Goal: Task Accomplishment & Management: Manage account settings

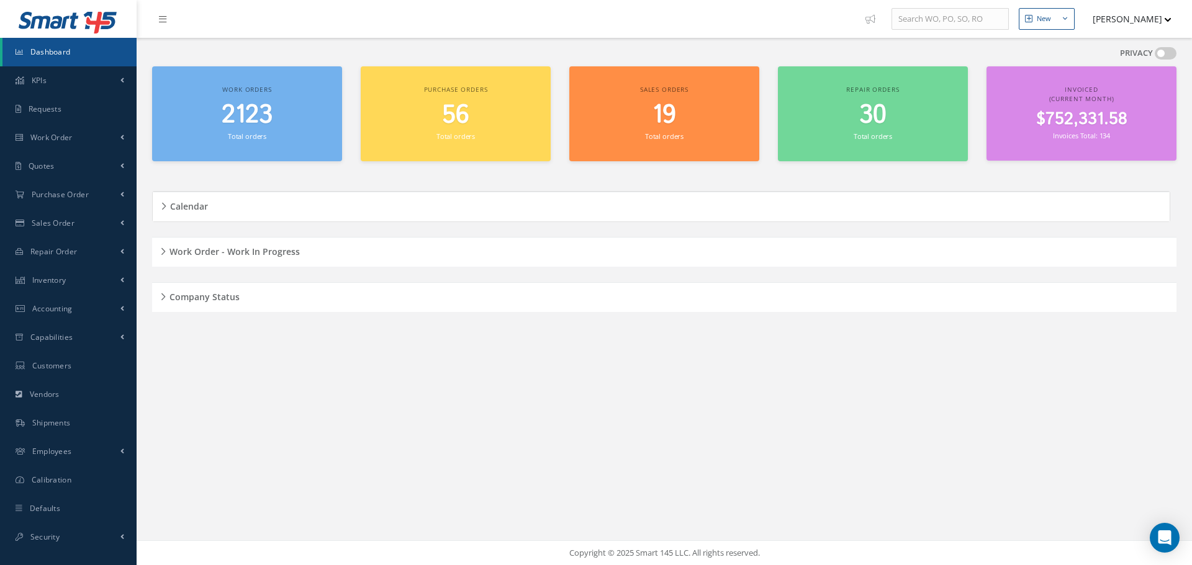
click at [162, 254] on div "Work Order - Work In Progress" at bounding box center [664, 252] width 1024 height 19
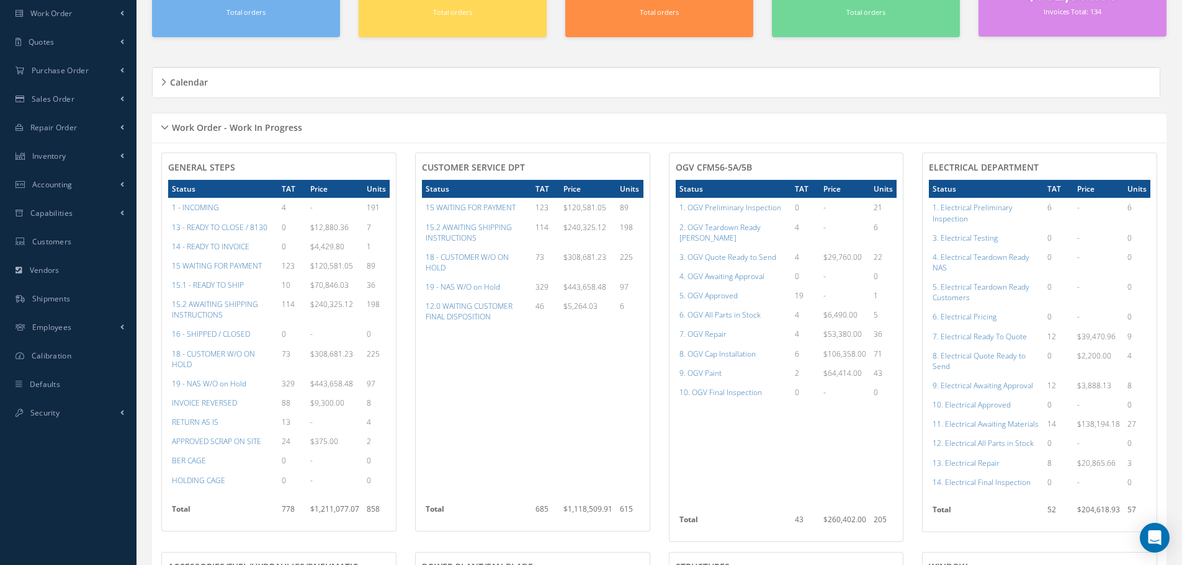
scroll to position [186, 0]
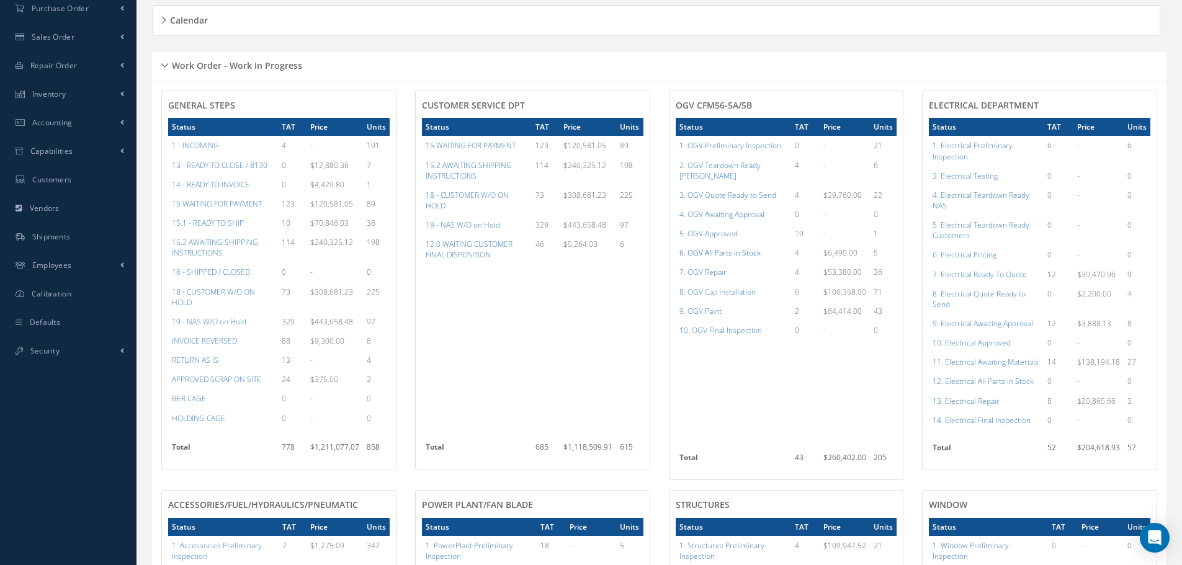
click at [741, 248] on a=79&excludeInternalCustomer=false&excludeInvoicedOrClosed=true&shop_id=15&filtersHidded"] "6. OGV All Parts in Stock" at bounding box center [720, 253] width 81 height 11
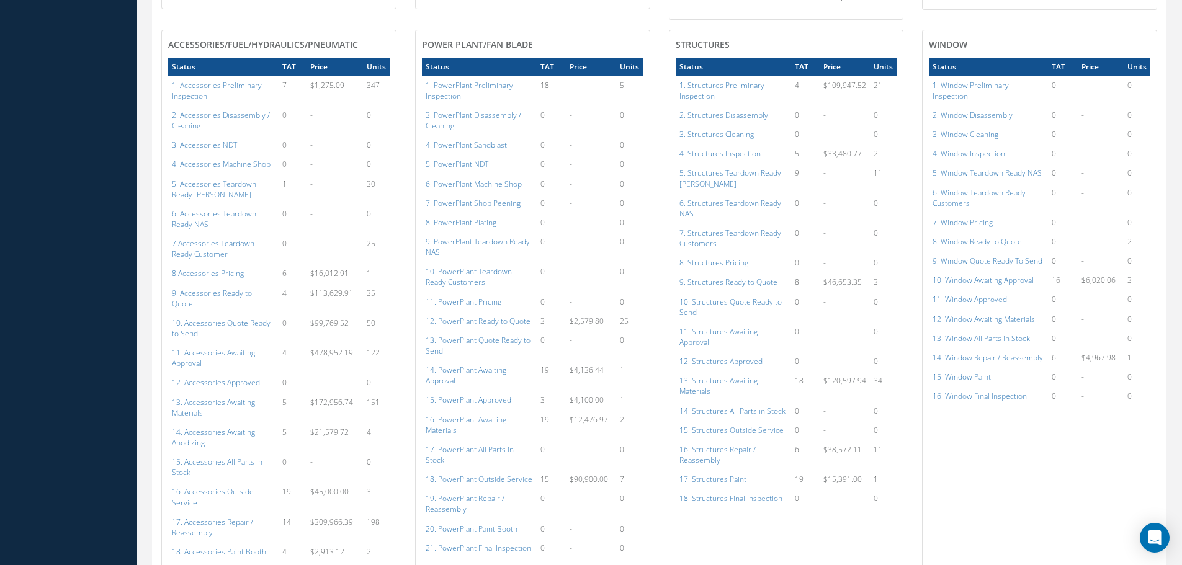
scroll to position [683, 0]
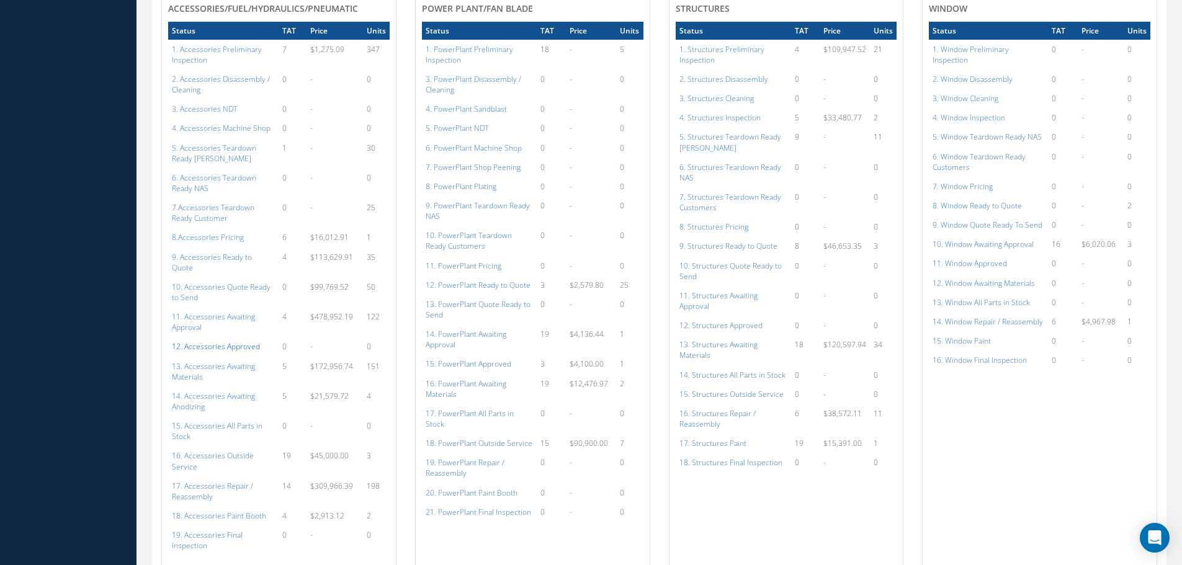
click at [196, 341] on a=112&excludeInternalCustomer=false&excludeInvoicedOrClosed=true&shop_id=14&filtersHidded"] "12. Accessories Approved" at bounding box center [216, 346] width 88 height 11
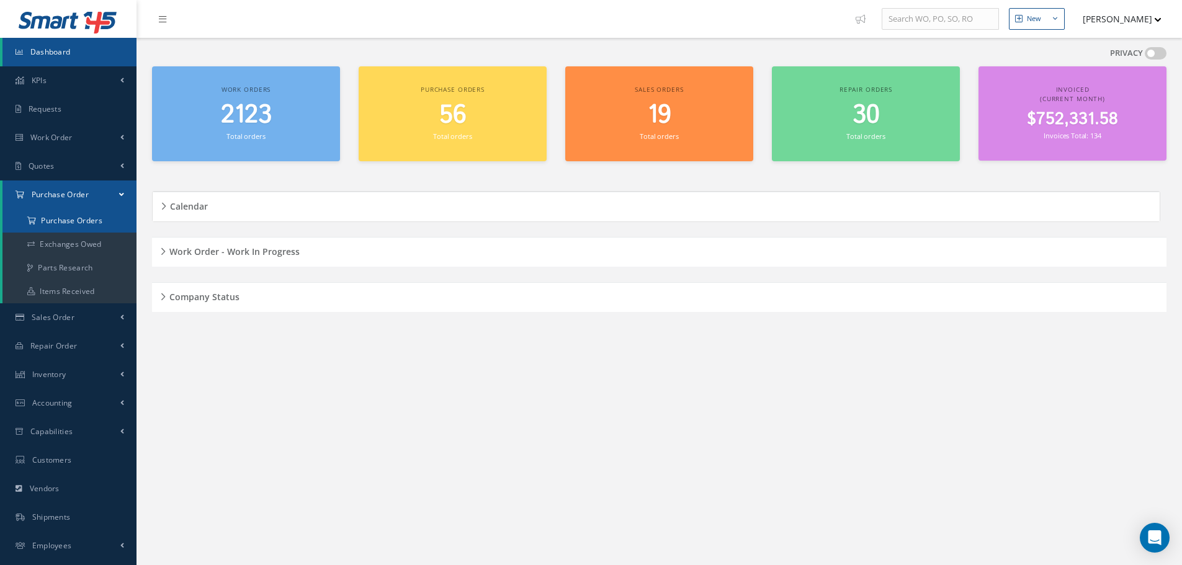
click at [58, 224] on a=1&status_id=2&status_id=3&status_id=5&collapsedFilters"] "Purchase Orders" at bounding box center [69, 221] width 134 height 24
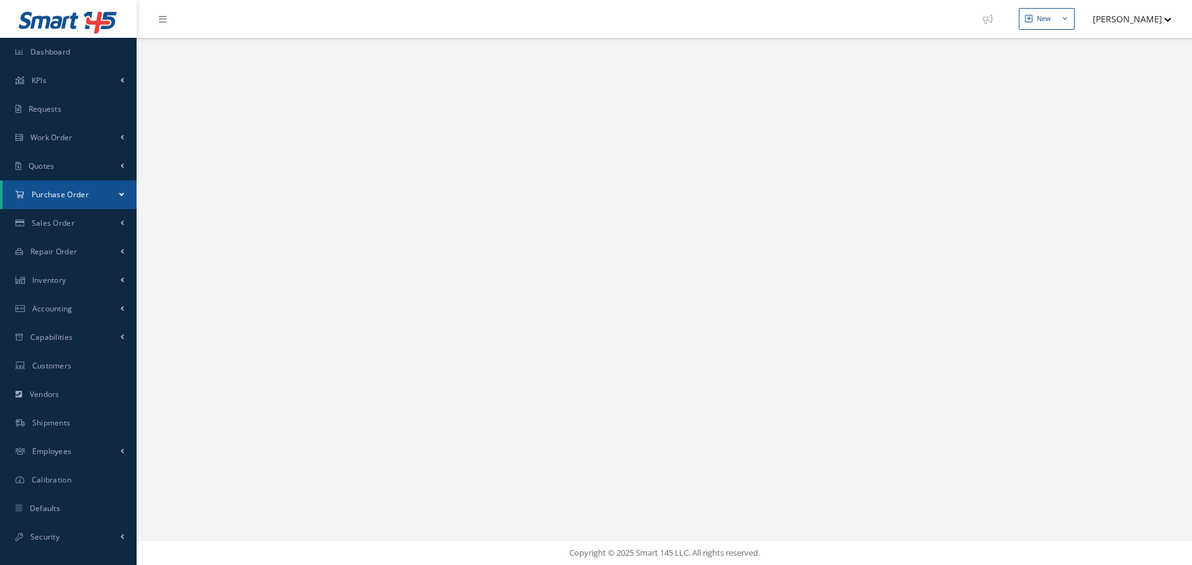
select select "25"
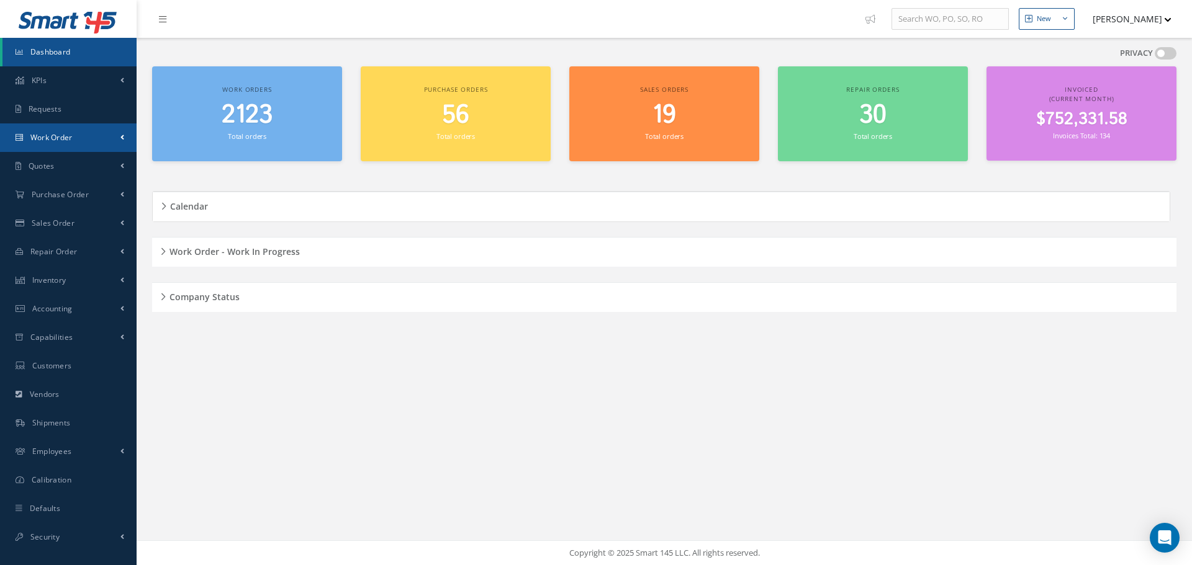
click at [65, 140] on span "Work Order" at bounding box center [51, 137] width 42 height 11
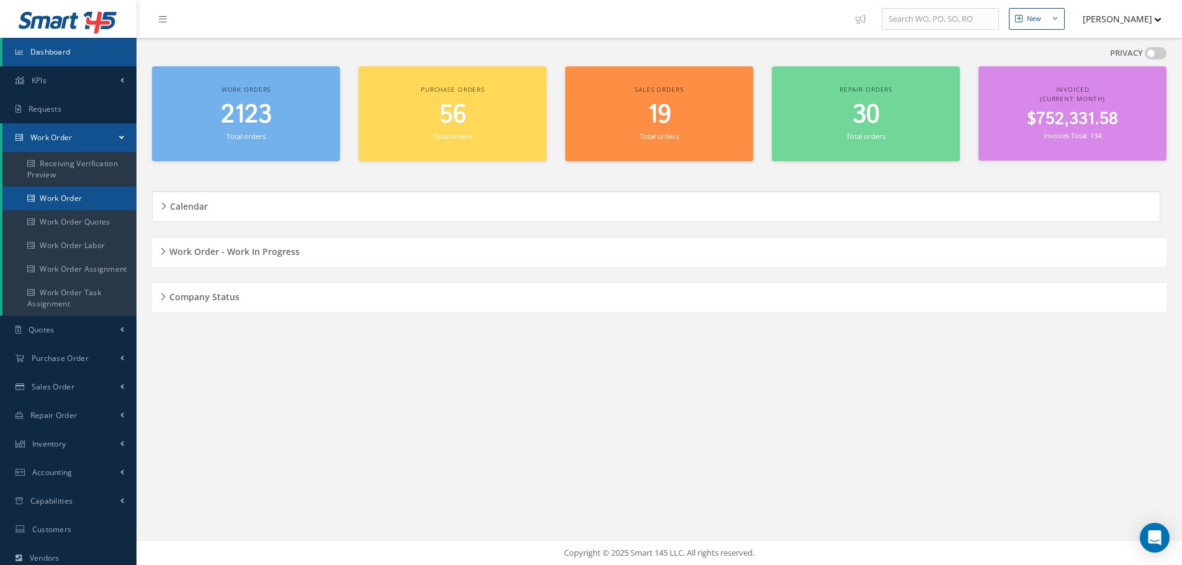
click at [40, 199] on link "Work Order" at bounding box center [69, 199] width 134 height 24
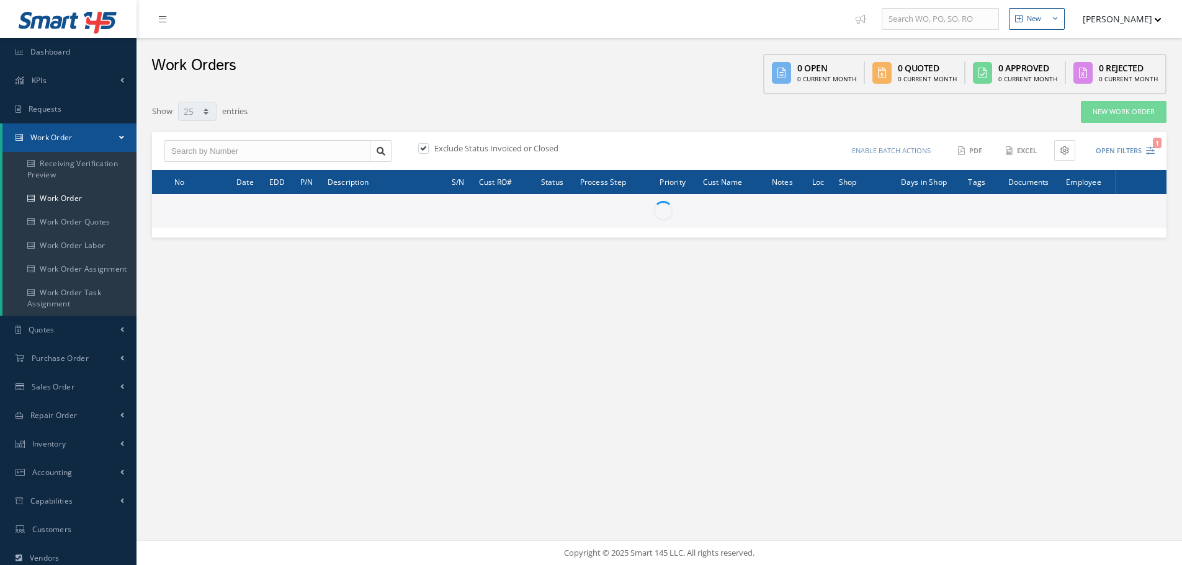
select select "25"
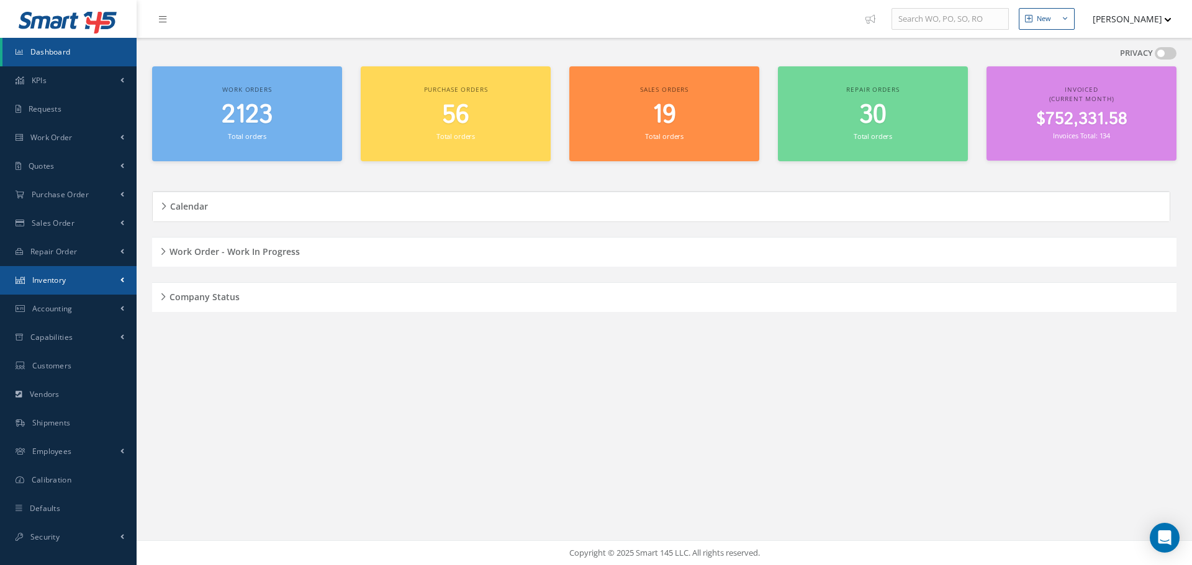
click at [54, 278] on span "Inventory" at bounding box center [49, 280] width 34 height 11
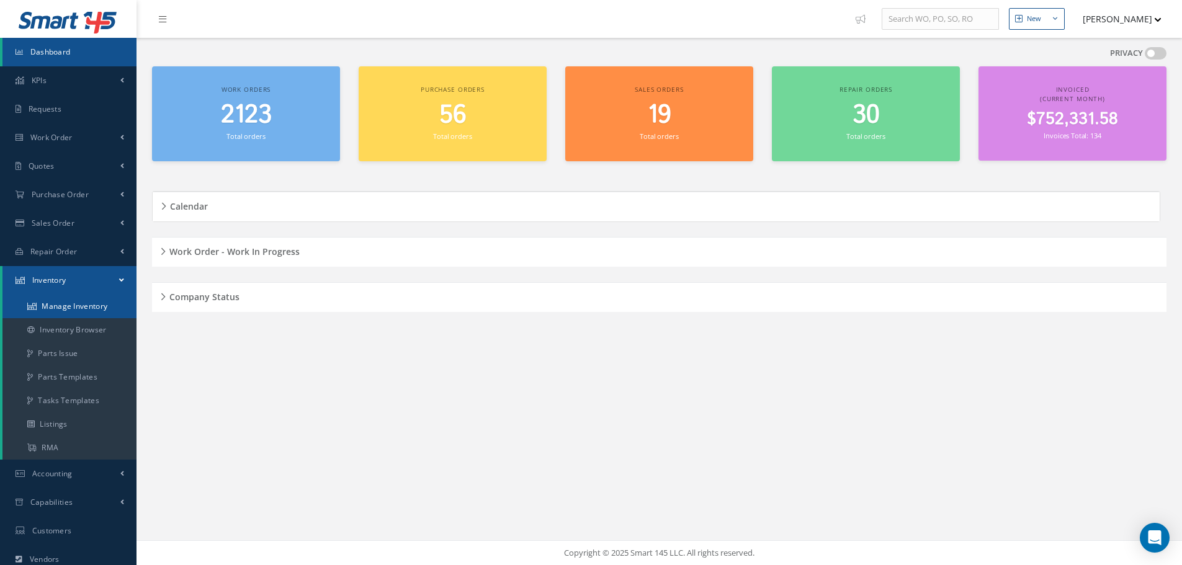
click at [52, 303] on link "Manage Inventory" at bounding box center [69, 307] width 134 height 24
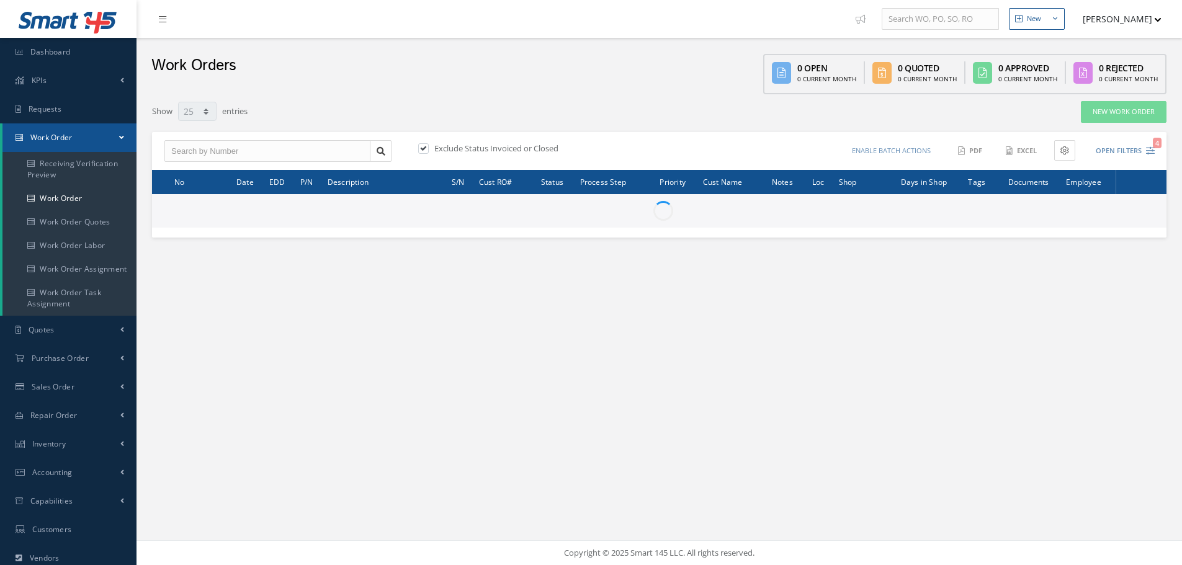
select select "25"
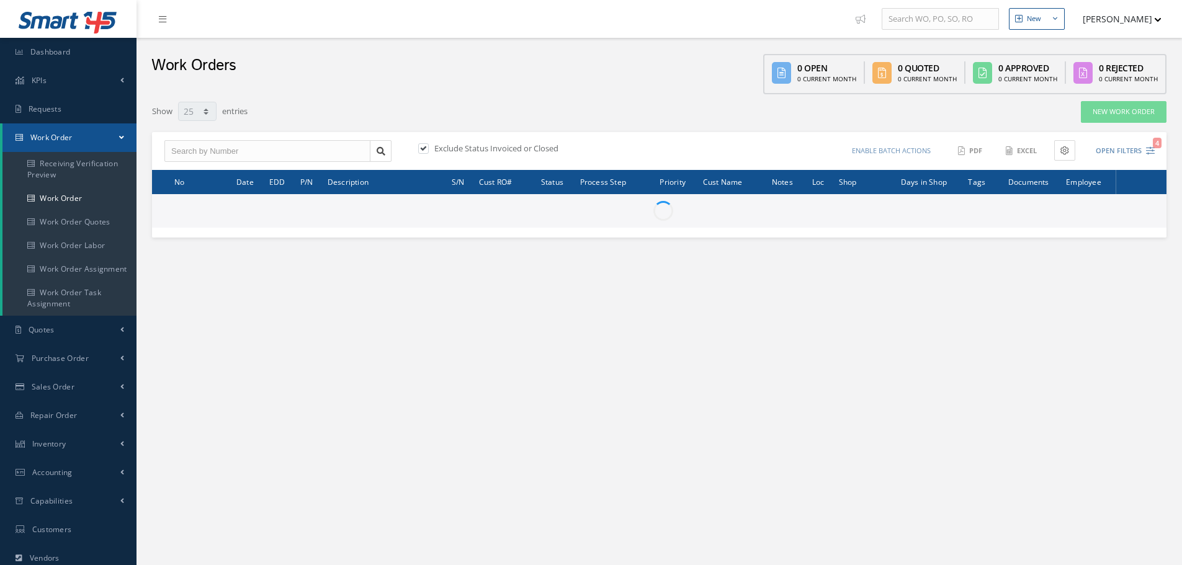
select select "25"
type input "All Work Request"
type input "All Work Performed"
type input "All Status"
type input "WO Part Status"
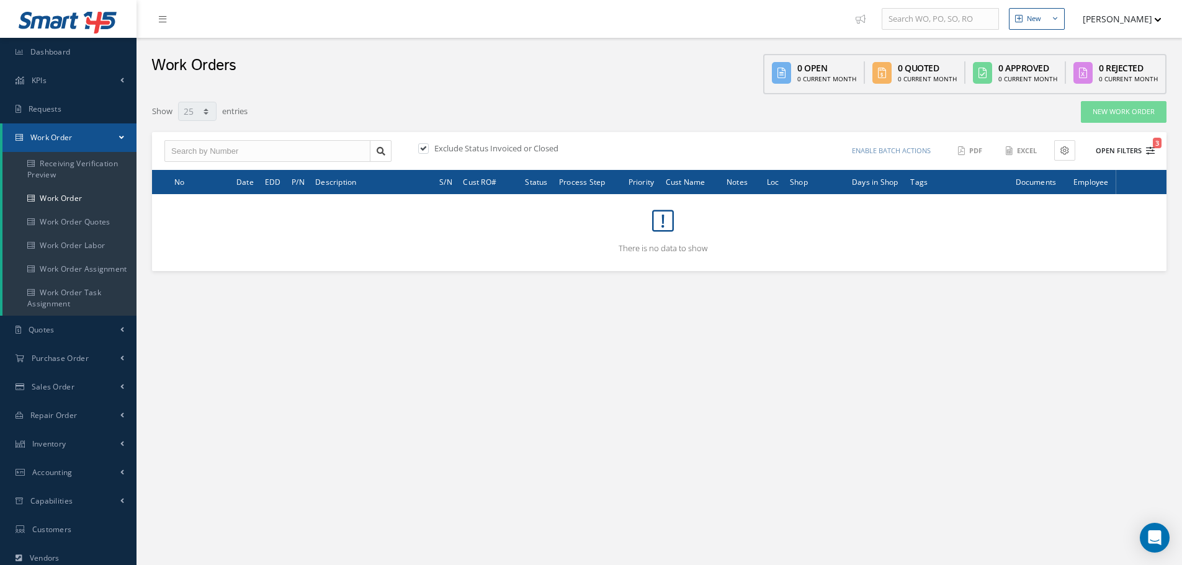
click at [1115, 145] on button "Open Filters 3" at bounding box center [1120, 151] width 70 height 20
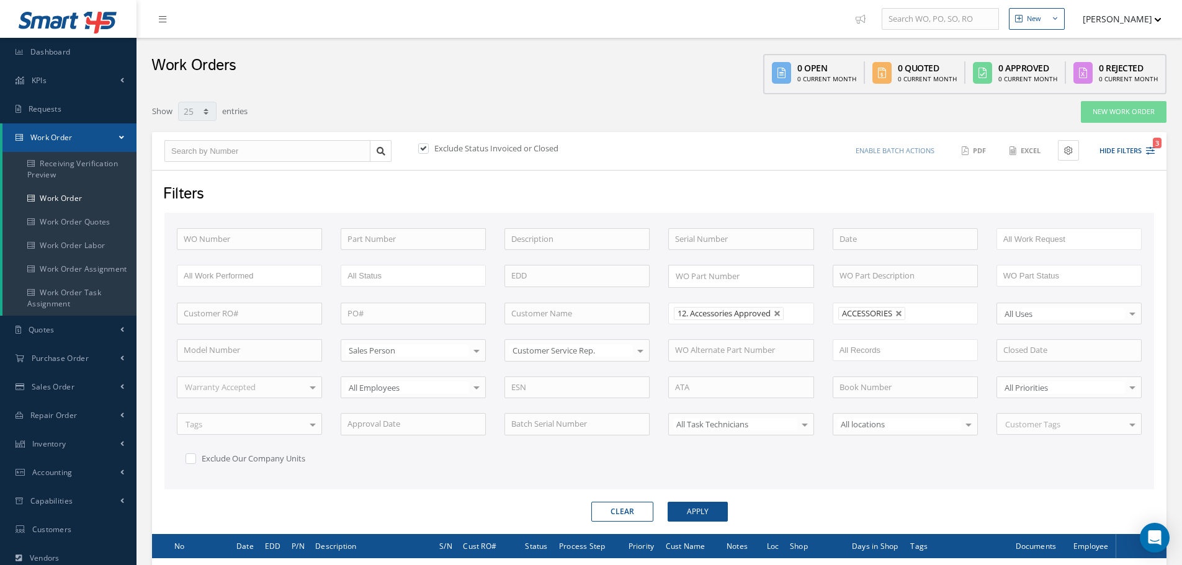
click at [899, 312] on link at bounding box center [899, 313] width 7 height 7
type input "All Shops"
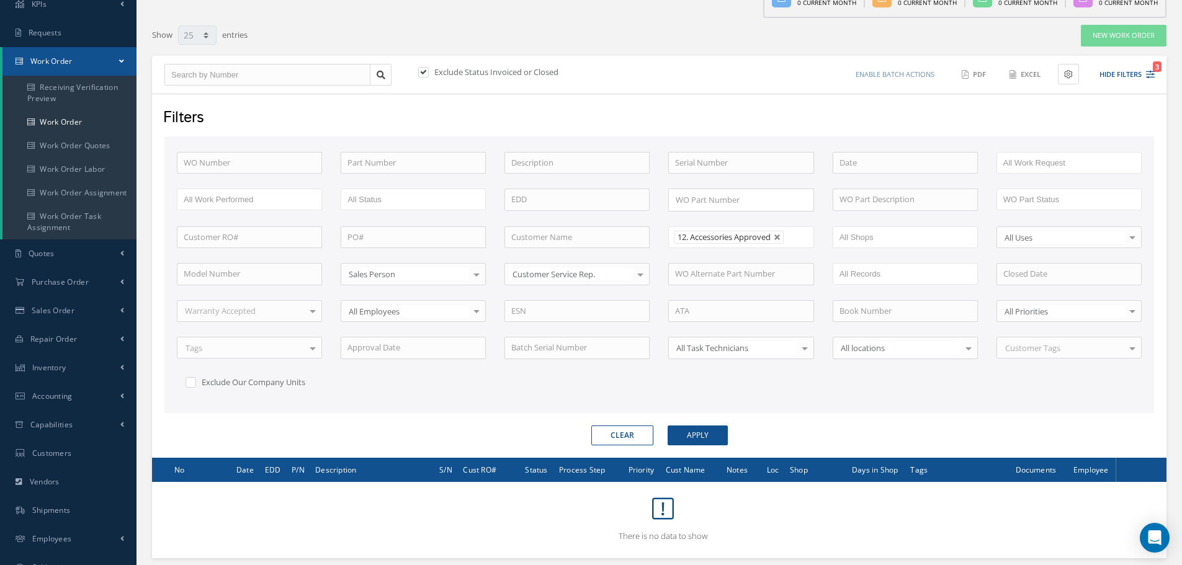
scroll to position [150, 0]
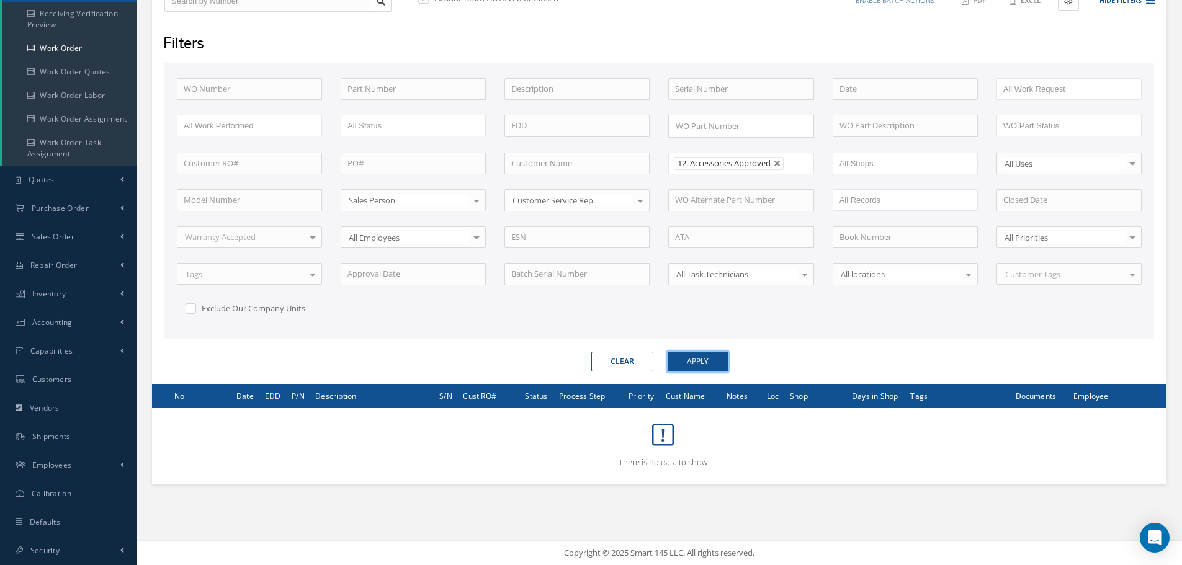
click at [699, 359] on button "Apply" at bounding box center [698, 362] width 60 height 20
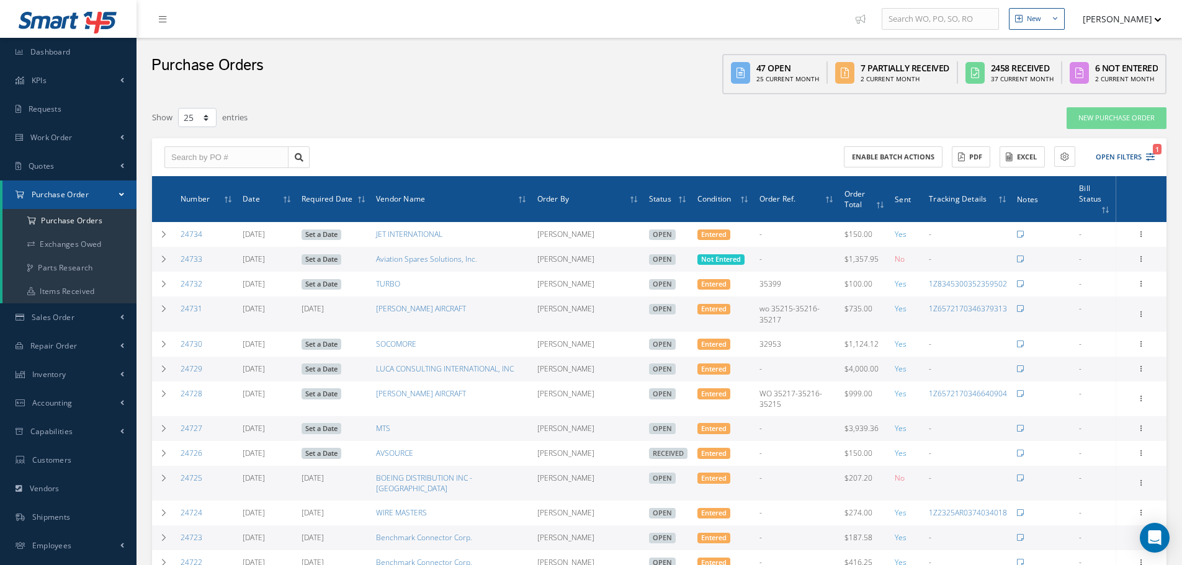
select select "25"
click at [196, 155] on input "text" at bounding box center [226, 157] width 124 height 22
type input "23356"
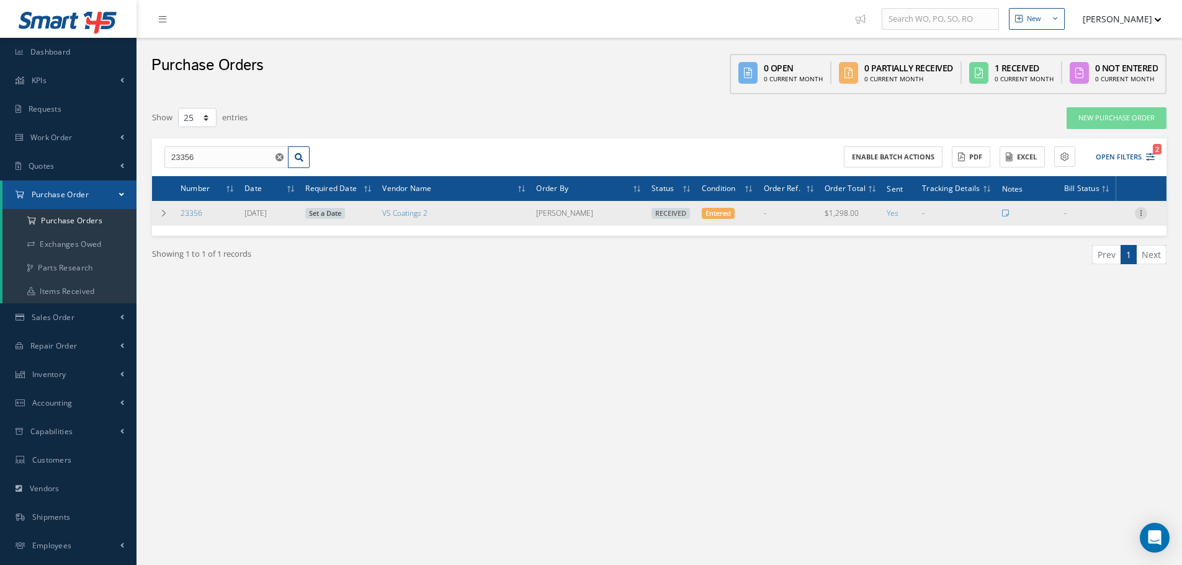
click at [1139, 214] on icon at bounding box center [1141, 212] width 12 height 10
click at [1100, 216] on link "Receiving Details" at bounding box center [1084, 222] width 98 height 16
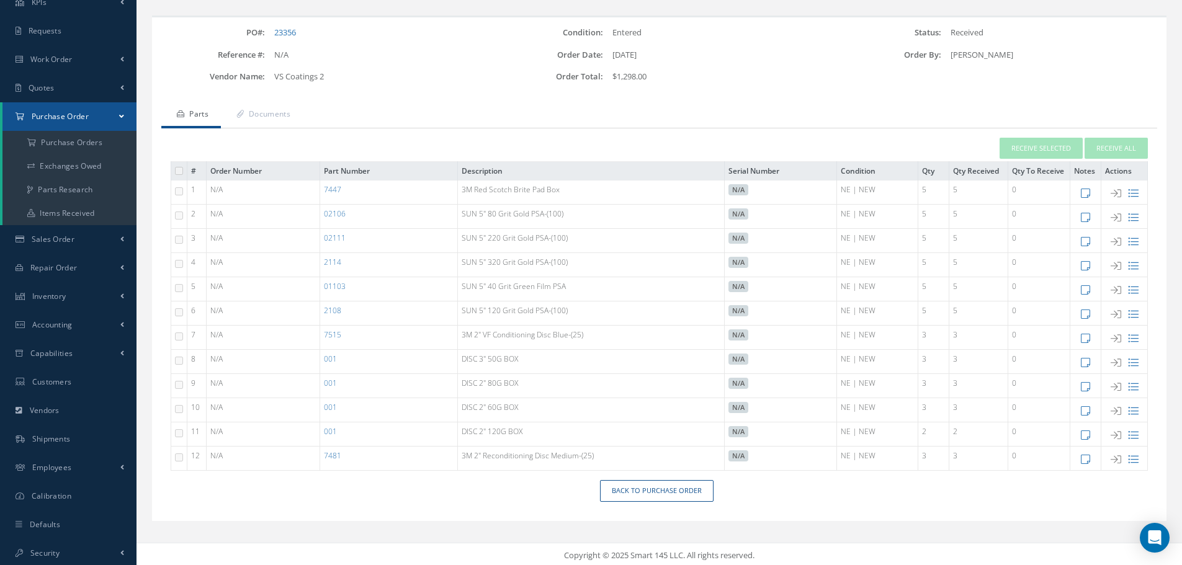
scroll to position [81, 0]
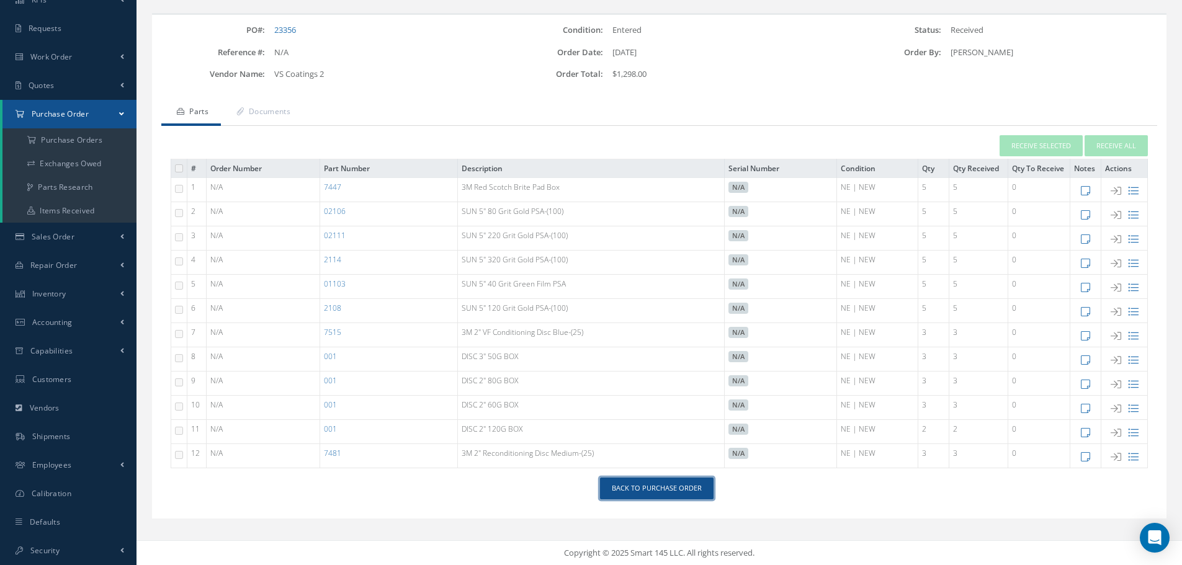
click at [646, 488] on link "Back to Purchase Order" at bounding box center [657, 489] width 114 height 22
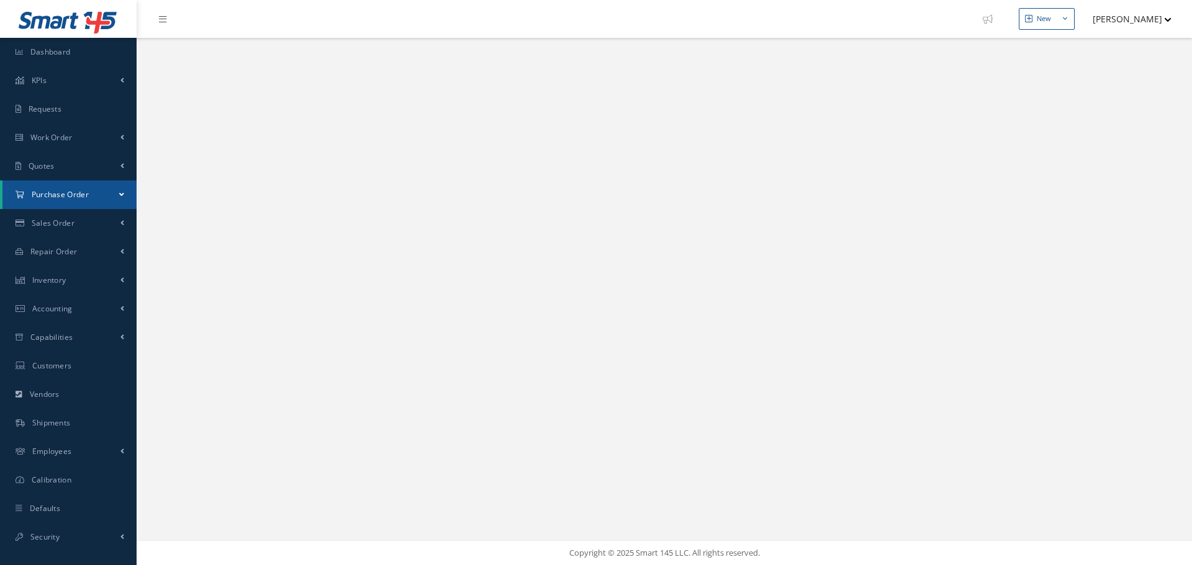
select select "25"
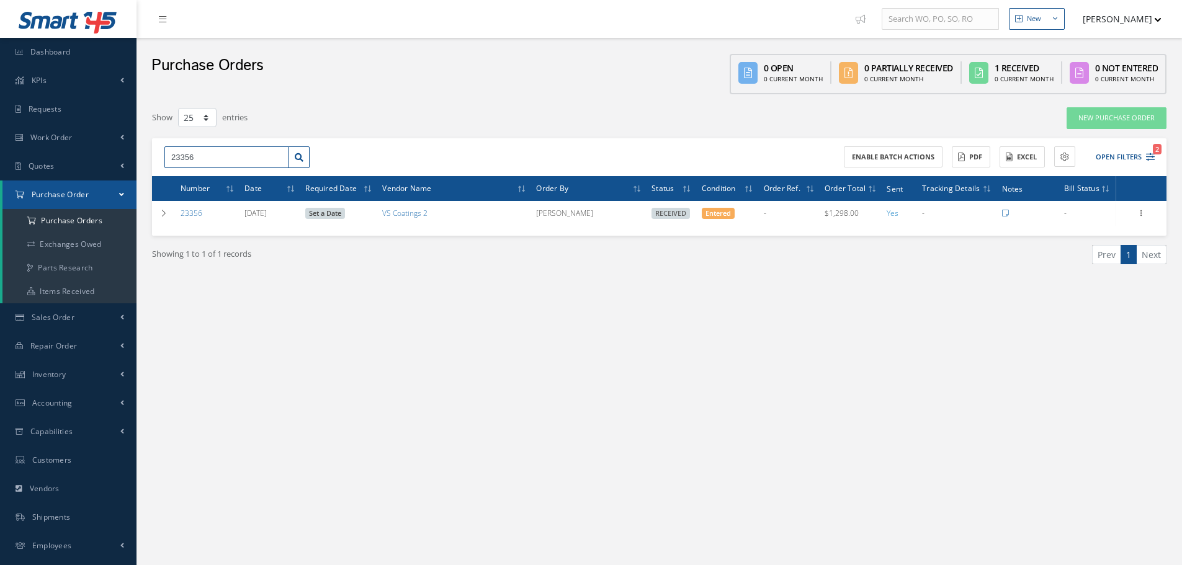
click at [200, 154] on input "23356" at bounding box center [226, 157] width 124 height 22
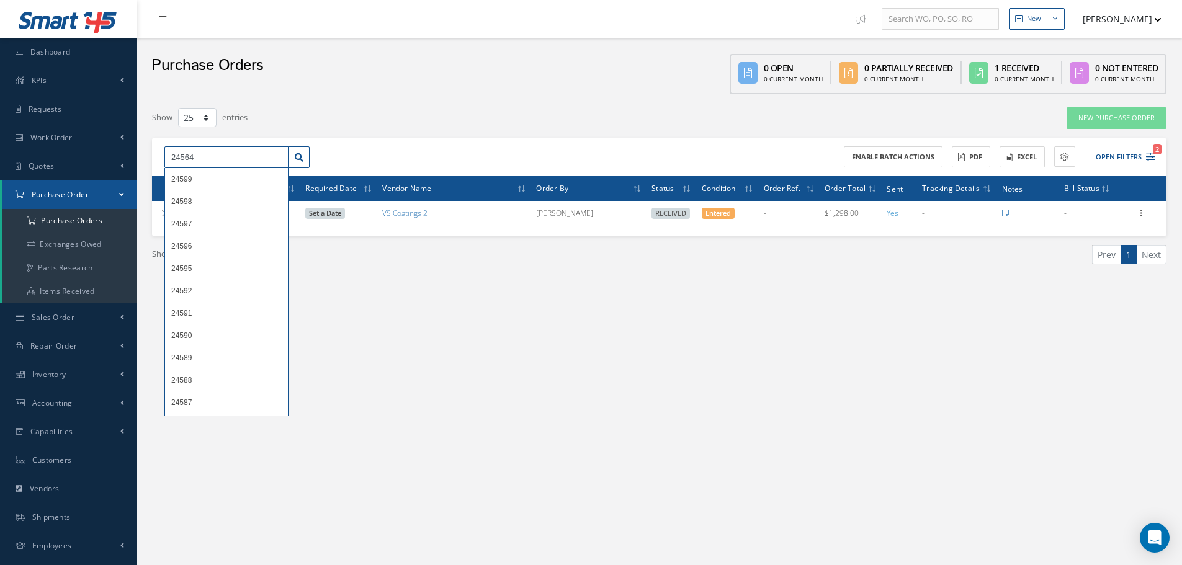
type input "24564"
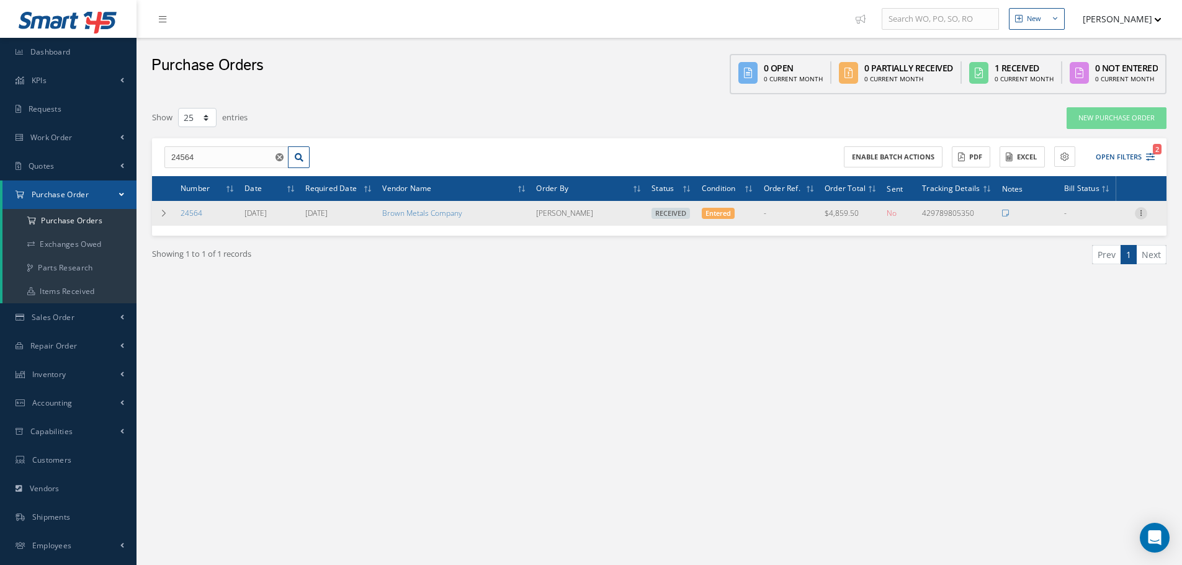
click at [1141, 214] on icon at bounding box center [1141, 212] width 12 height 10
click at [1110, 222] on link "Receiving Details" at bounding box center [1084, 222] width 98 height 16
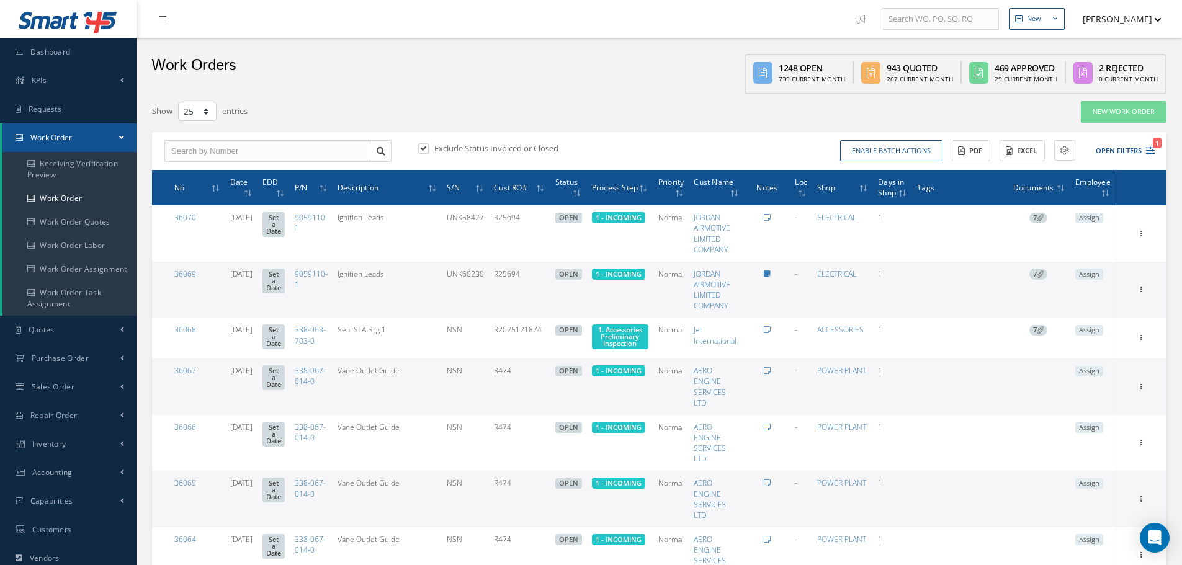
select select "25"
click at [206, 156] on input "text" at bounding box center [267, 151] width 206 height 22
type input "33924"
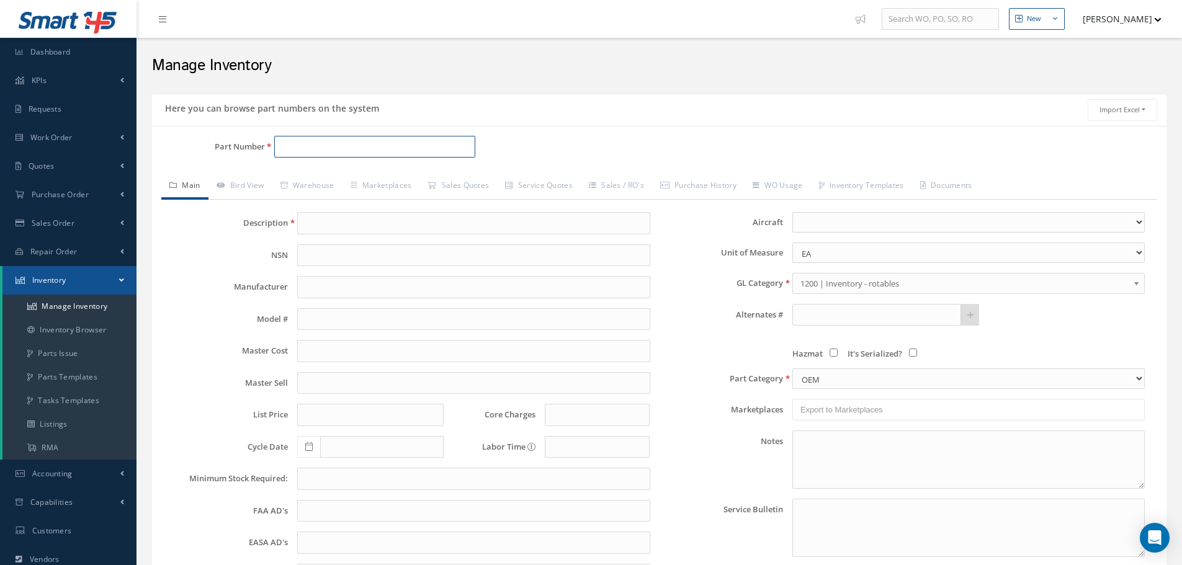
click at [306, 142] on input "Part Number" at bounding box center [374, 147] width 201 height 22
click at [326, 145] on input "Part Number" at bounding box center [374, 147] width 201 height 22
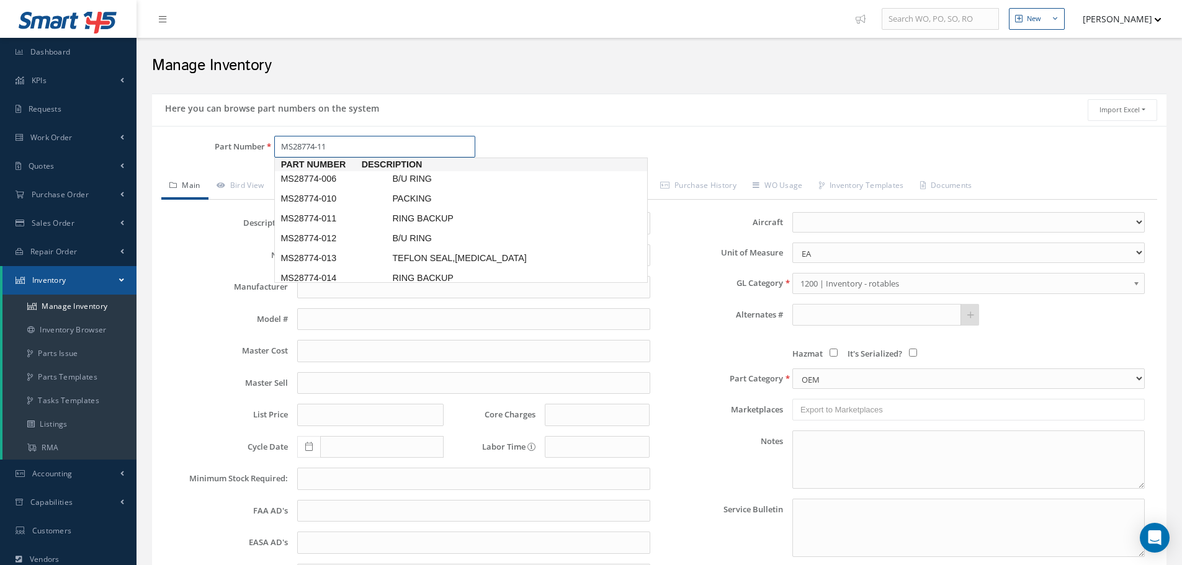
type input "MS28774-118"
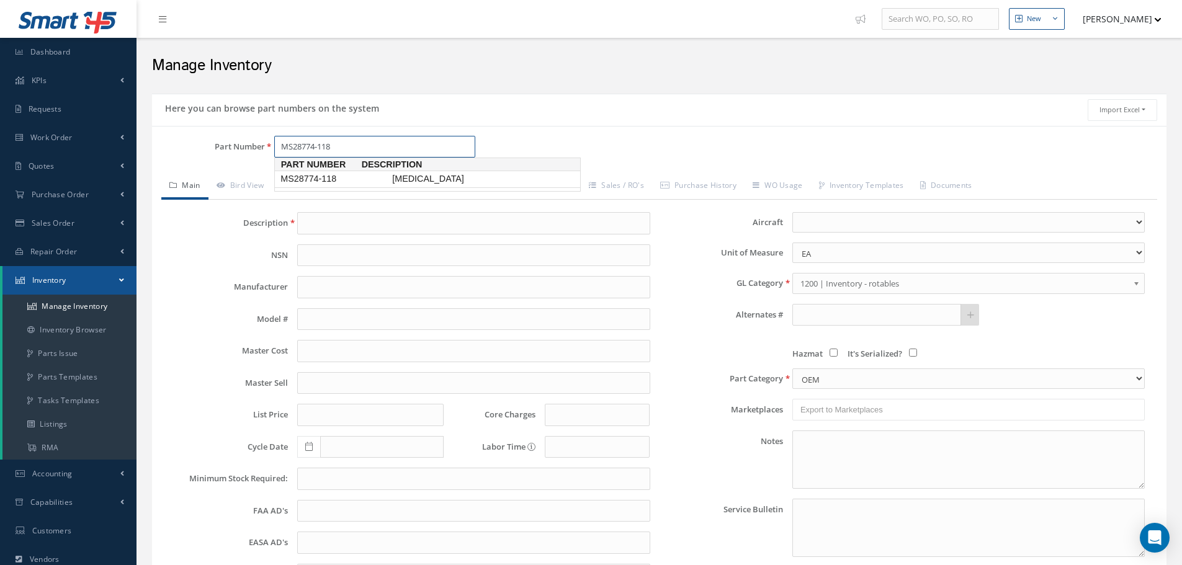
click at [334, 181] on span "MS28774-118" at bounding box center [334, 179] width 112 height 13
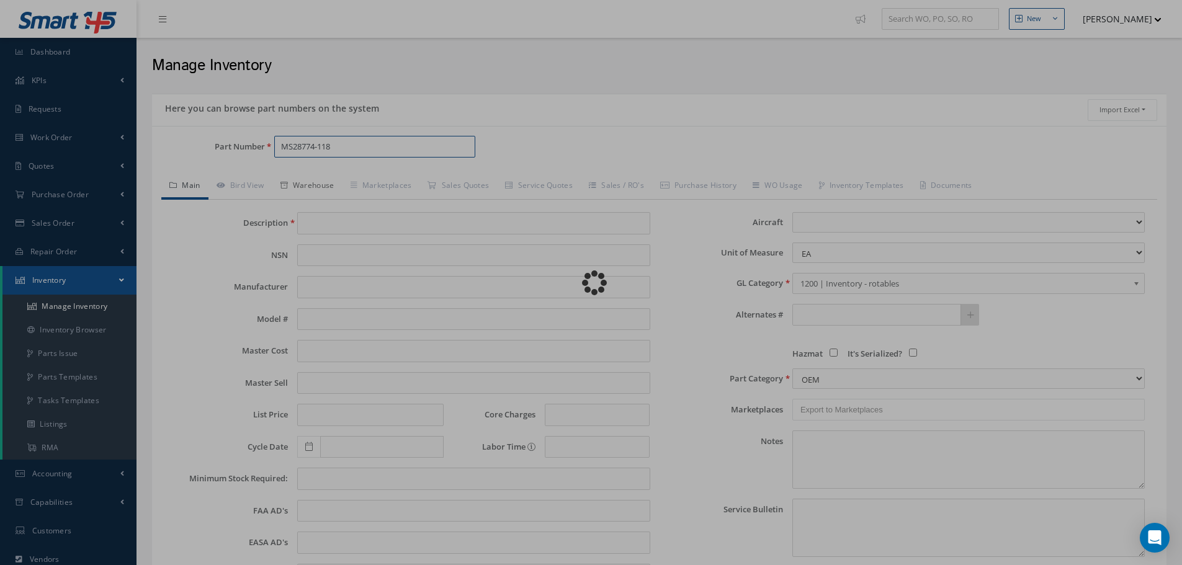
type input "[MEDICAL_DATA]"
type input "0.00"
select select
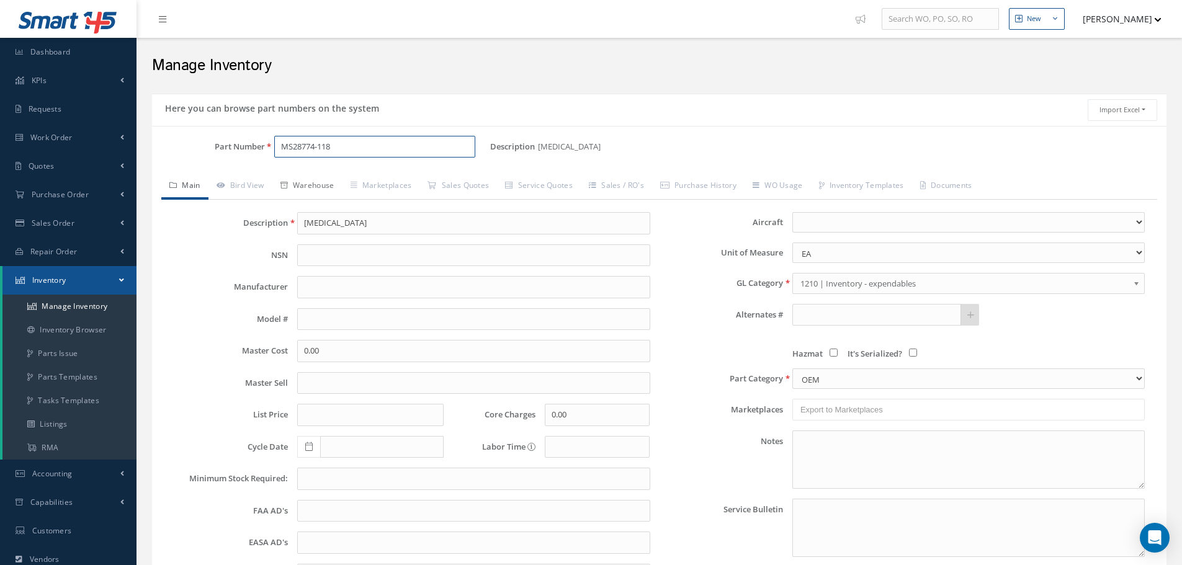
type input "MS28774-118"
click at [317, 183] on link "Warehouse" at bounding box center [307, 187] width 70 height 26
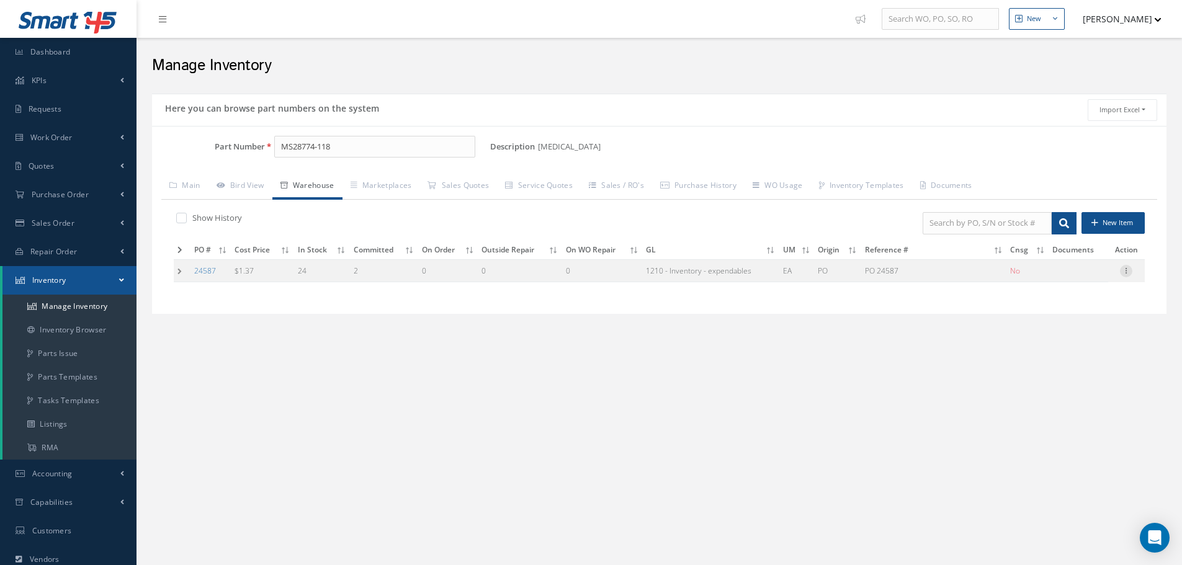
click at [1127, 268] on icon at bounding box center [1126, 270] width 12 height 10
click at [1063, 280] on link "Edit" at bounding box center [1069, 279] width 98 height 16
type input "1.37"
type input "[DATE]"
type input "PO 24587"
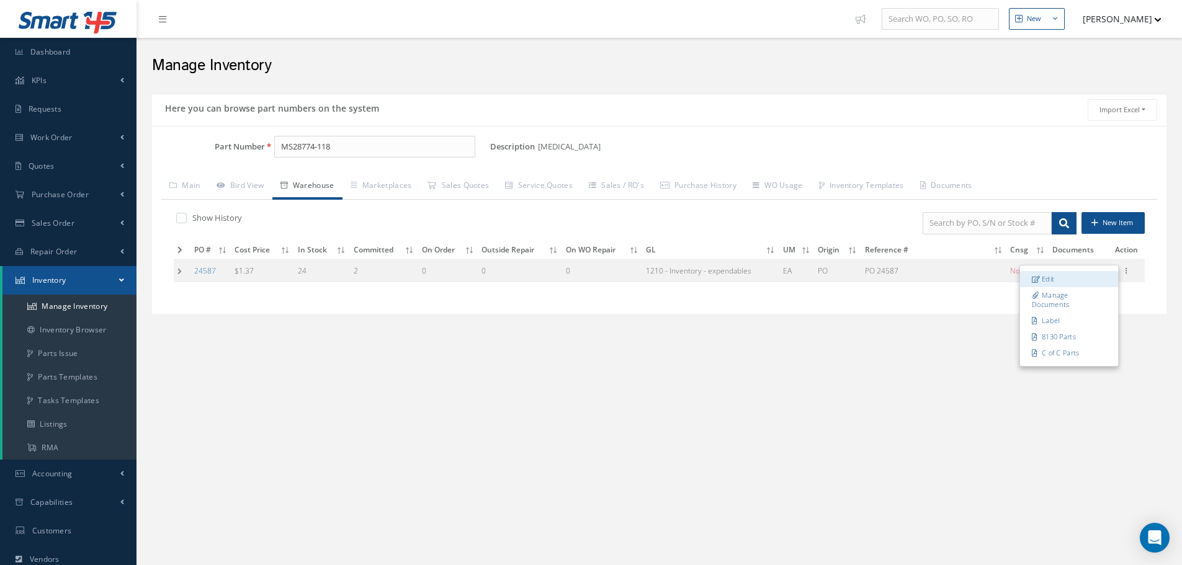
type input "[DATE]"
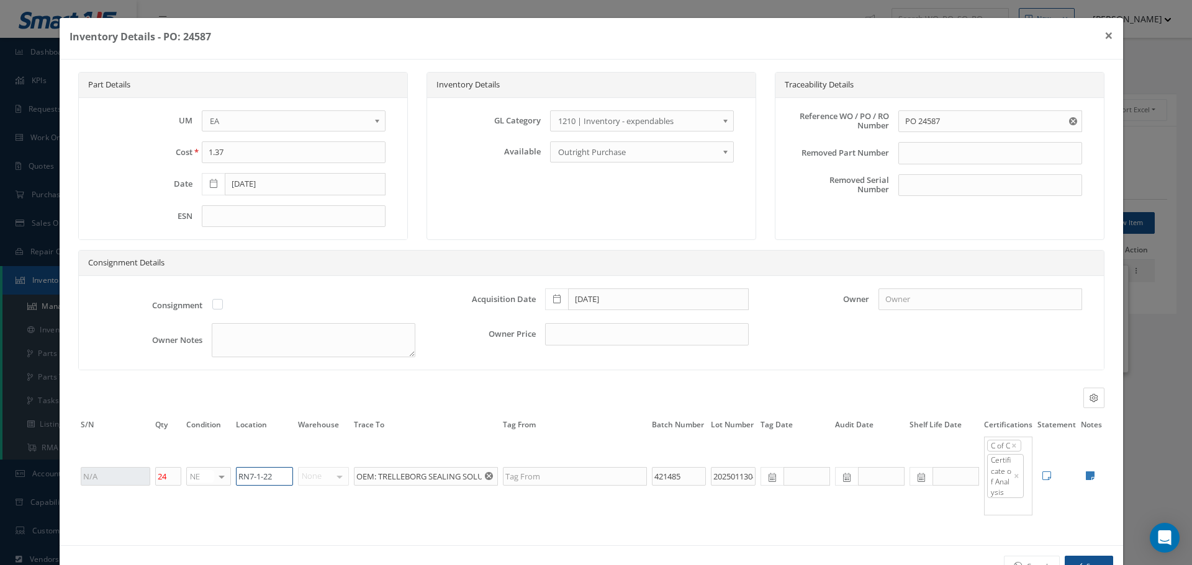
click at [279, 479] on input "RN7-1-22" at bounding box center [264, 476] width 57 height 19
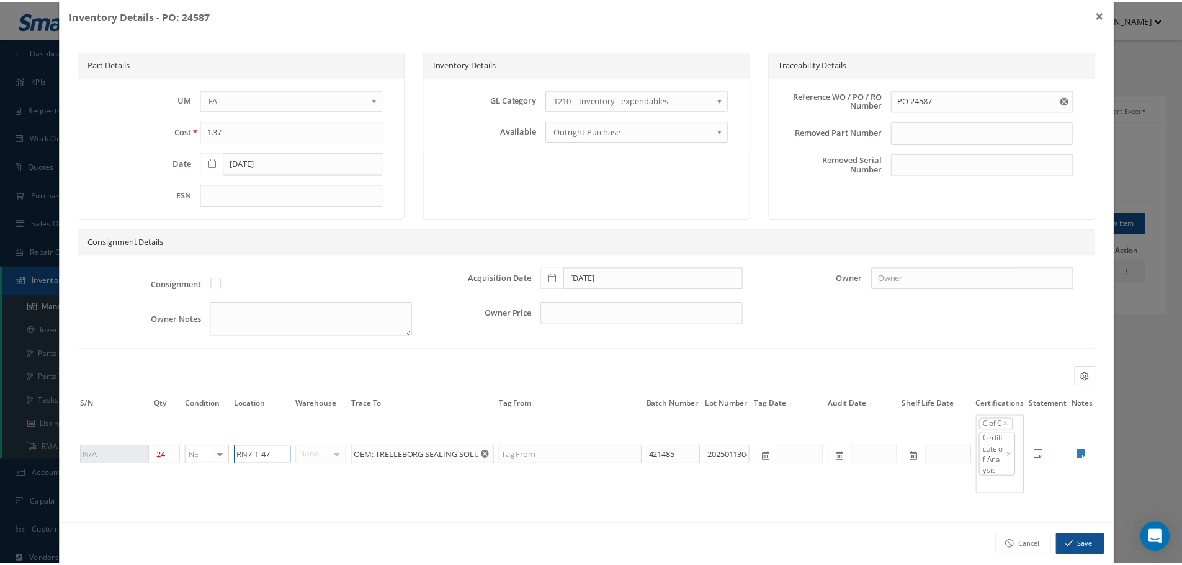
scroll to position [40, 0]
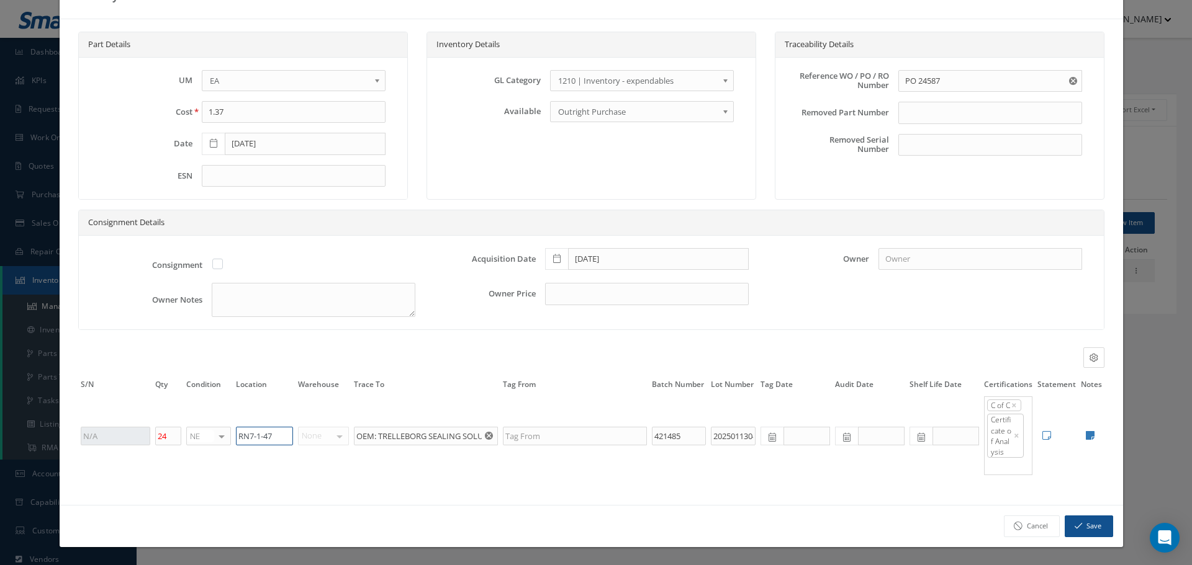
type input "RN7-1-47"
click at [1092, 525] on button "Save" at bounding box center [1088, 527] width 48 height 22
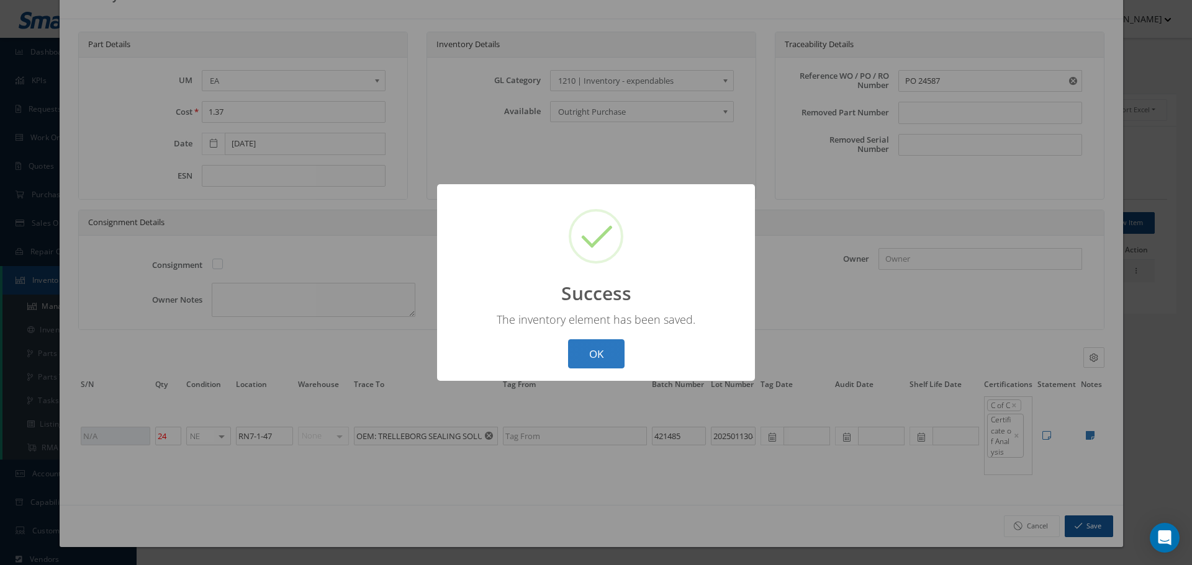
click at [591, 356] on button "OK" at bounding box center [596, 354] width 56 height 29
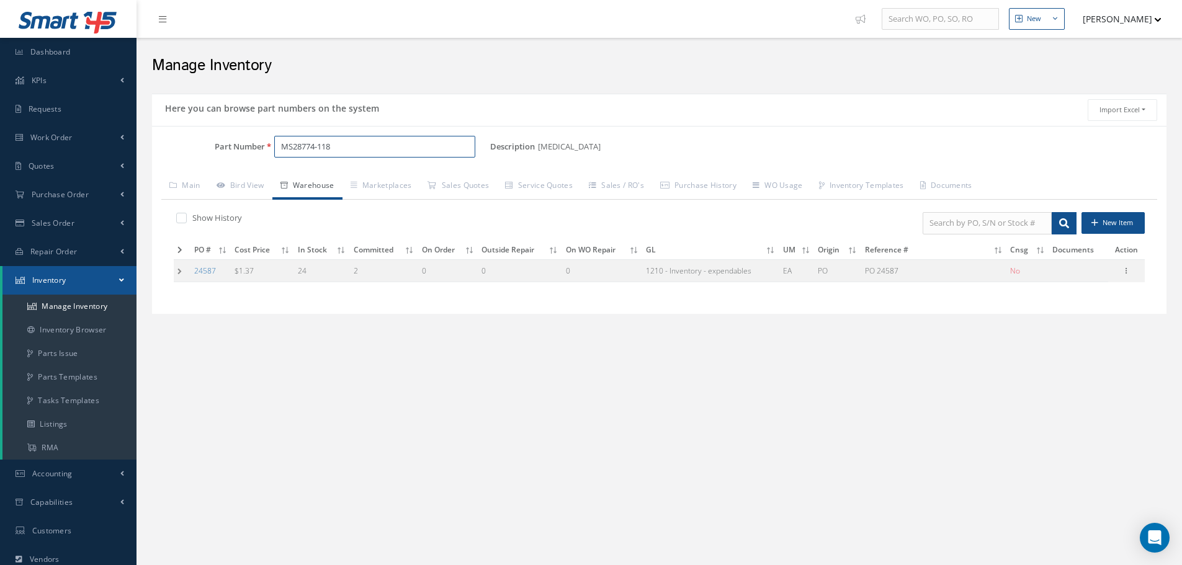
click at [364, 149] on input "MS28774-118" at bounding box center [374, 147] width 201 height 22
click at [335, 145] on input "MS28774-118" at bounding box center [374, 147] width 201 height 22
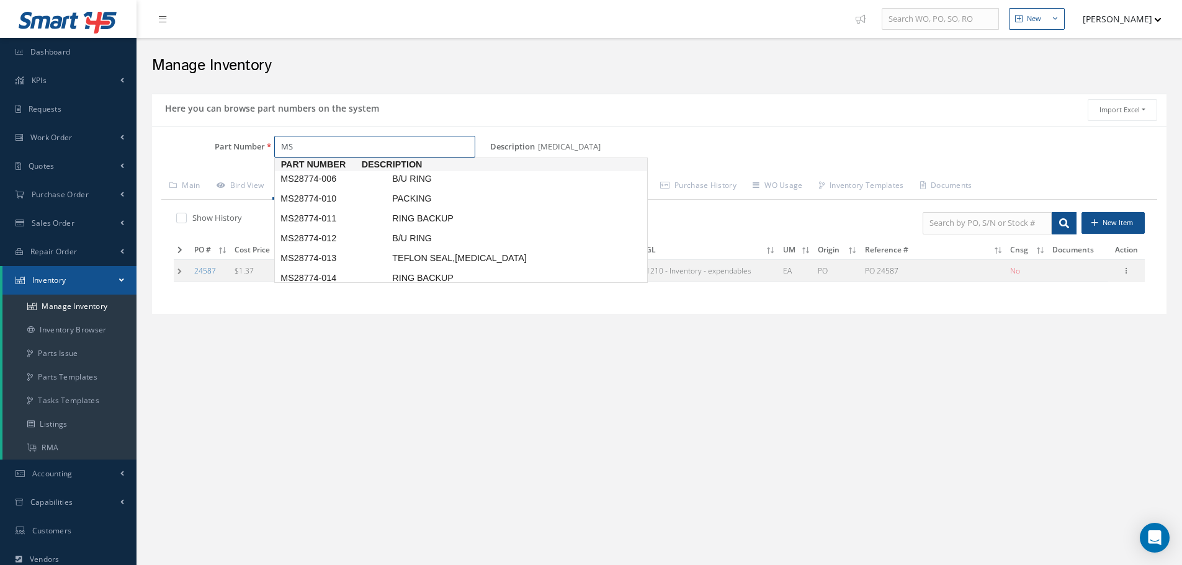
type input "M"
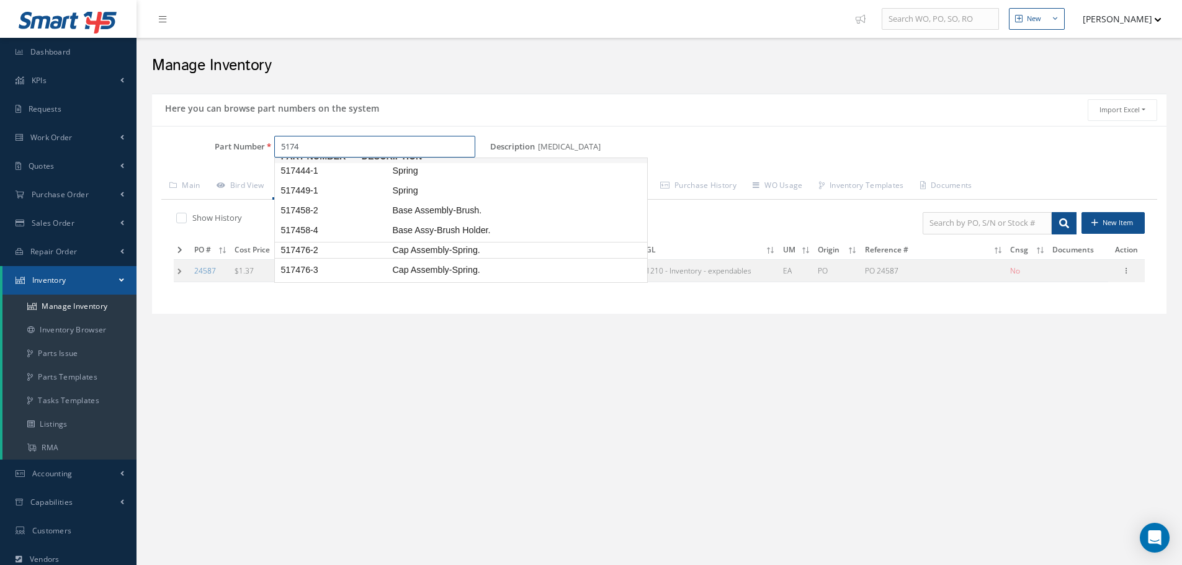
scroll to position [0, 0]
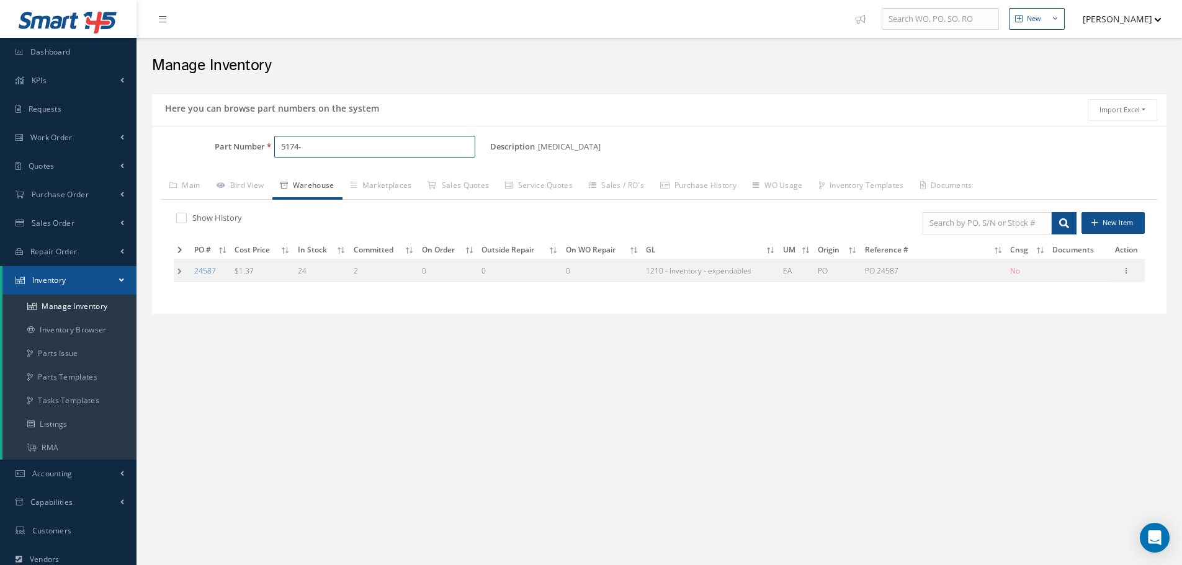
type input "5174-"
